Goal: Task Accomplishment & Management: Manage account settings

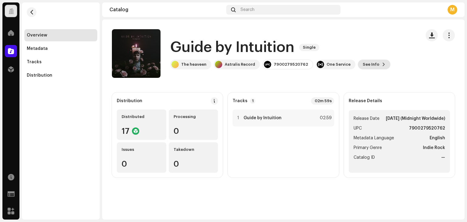
click at [363, 63] on span "See Info" at bounding box center [371, 64] width 17 height 12
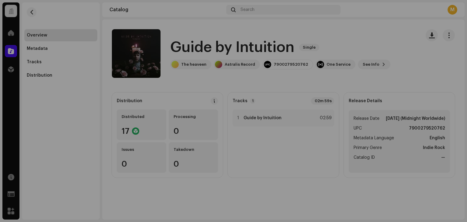
click at [403, 57] on div "Guide by Intuition 3043010 Metadata Distribution Metadata Language English Rele…" at bounding box center [233, 111] width 467 height 222
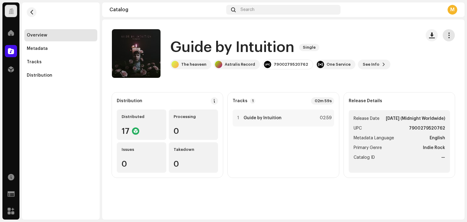
click at [445, 34] on button "button" at bounding box center [449, 35] width 12 height 12
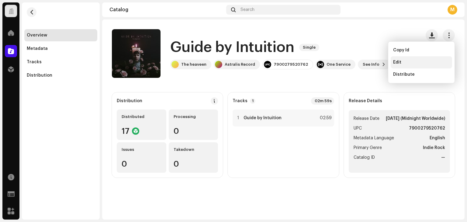
click at [397, 62] on span "Edit" at bounding box center [397, 62] width 8 height 5
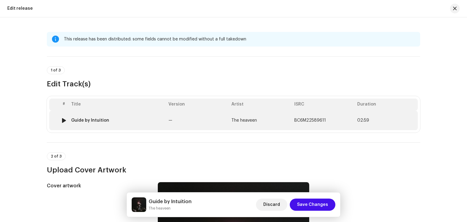
click at [112, 127] on td "Guide by Intuition" at bounding box center [117, 120] width 97 height 19
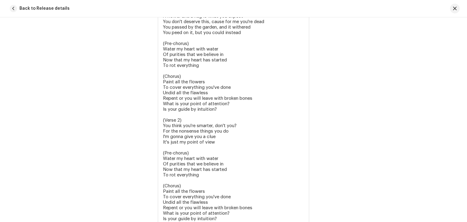
scroll to position [1476, 0]
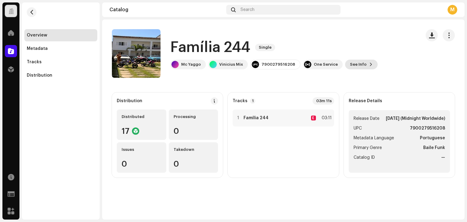
click at [366, 67] on button "See Info" at bounding box center [361, 65] width 33 height 10
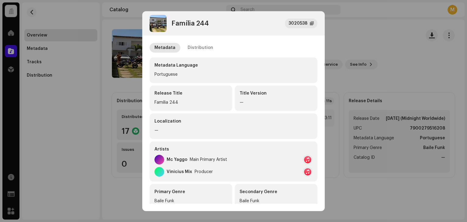
scroll to position [30, 0]
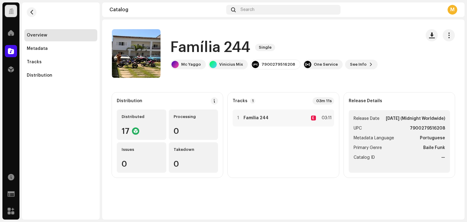
click at [368, 65] on div "Família [PHONE_NUMBER] Metadata Distribution Metadata Language Portuguese Relea…" at bounding box center [233, 111] width 467 height 222
click at [454, 31] on re-m-actions-button at bounding box center [449, 35] width 12 height 12
click at [451, 36] on span "button" at bounding box center [449, 35] width 6 height 5
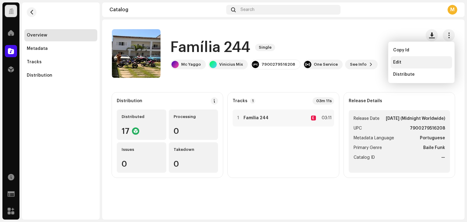
click at [424, 60] on div "Edit" at bounding box center [421, 62] width 57 height 5
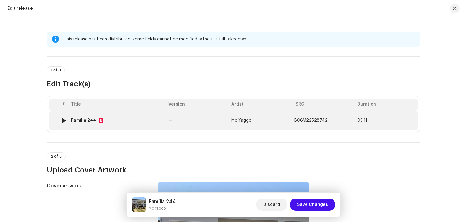
click at [133, 119] on div "Família 244 E" at bounding box center [117, 120] width 92 height 5
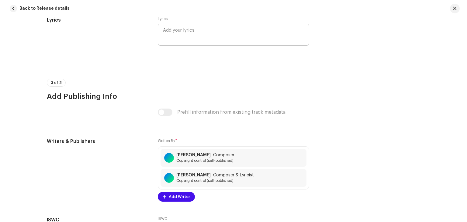
scroll to position [1278, 0]
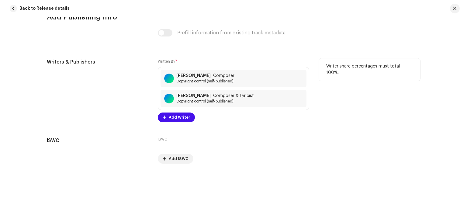
drag, startPoint x: 176, startPoint y: 76, endPoint x: 193, endPoint y: 60, distance: 22.6
click at [193, 60] on div "Written By * [PERSON_NAME] Composer Copyright control (self-published) [PERSON_…" at bounding box center [233, 90] width 151 height 64
click at [190, 58] on div "Written By * [PERSON_NAME] Composer Copyright control (self-published) [PERSON_…" at bounding box center [233, 90] width 151 height 64
drag, startPoint x: 177, startPoint y: 76, endPoint x: 218, endPoint y: 65, distance: 42.8
click at [218, 65] on div "Written By * [PERSON_NAME] Composer Copyright control (self-published) [PERSON_…" at bounding box center [233, 90] width 151 height 64
